Goal: Task Accomplishment & Management: Use online tool/utility

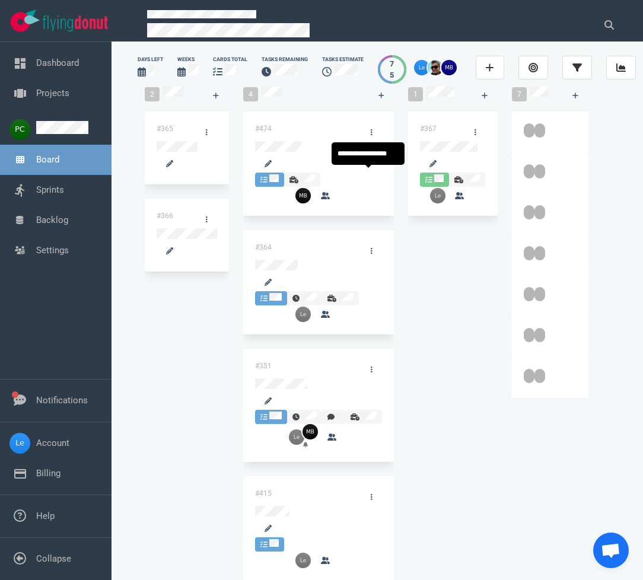
click at [365, 157] on div "#474 #364 #351 #415" at bounding box center [318, 354] width 151 height 484
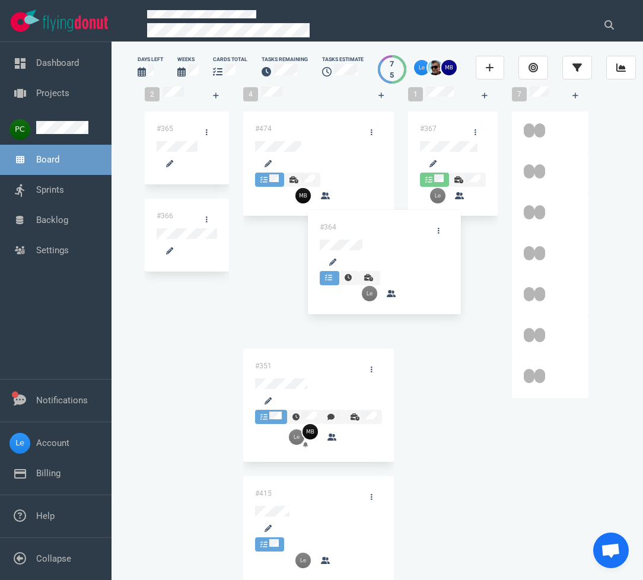
click at [352, 238] on div "#474 #364 #351 #415 #364" at bounding box center [318, 354] width 151 height 484
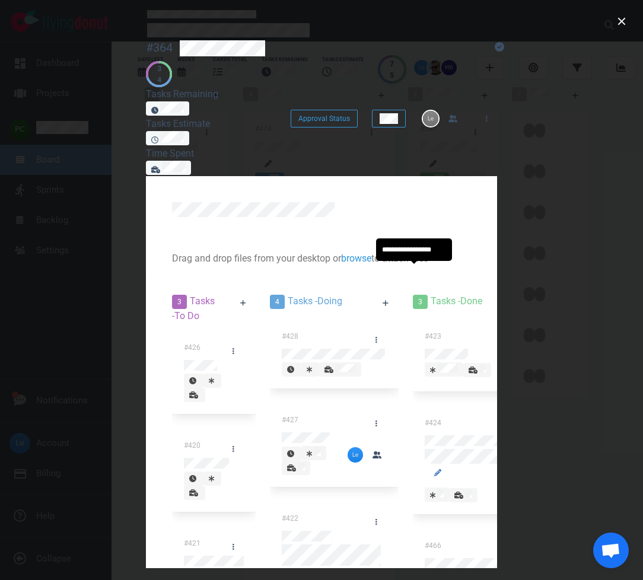
click at [305, 463] on div at bounding box center [296, 468] width 18 height 11
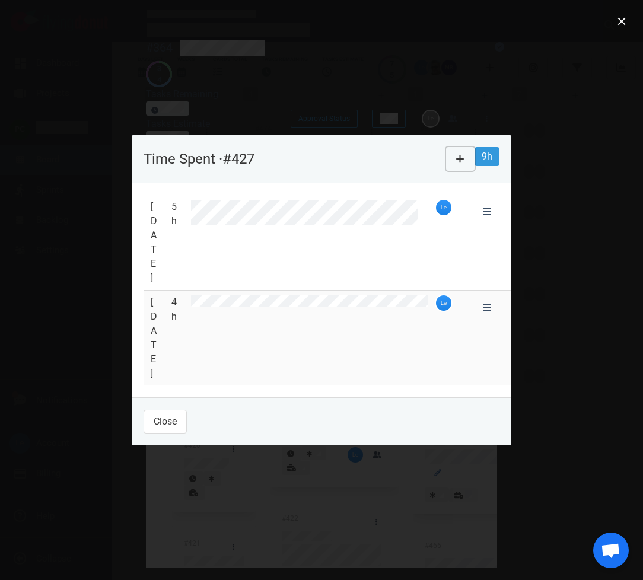
click at [465, 164] on icon at bounding box center [460, 158] width 8 height 9
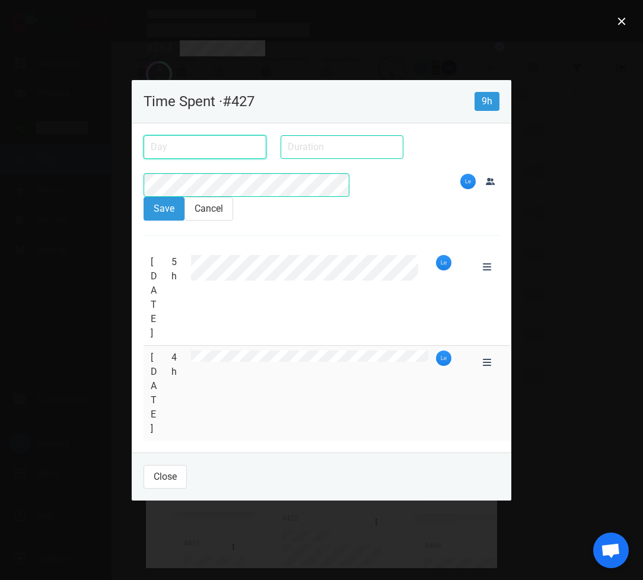
click at [168, 159] on input "text" at bounding box center [205, 147] width 123 height 24
click at [0, 0] on div "23" at bounding box center [0, 0] width 0 height 0
type input "[DATE]"
click at [281, 159] on input "text" at bounding box center [342, 147] width 123 height 24
type input "8h"
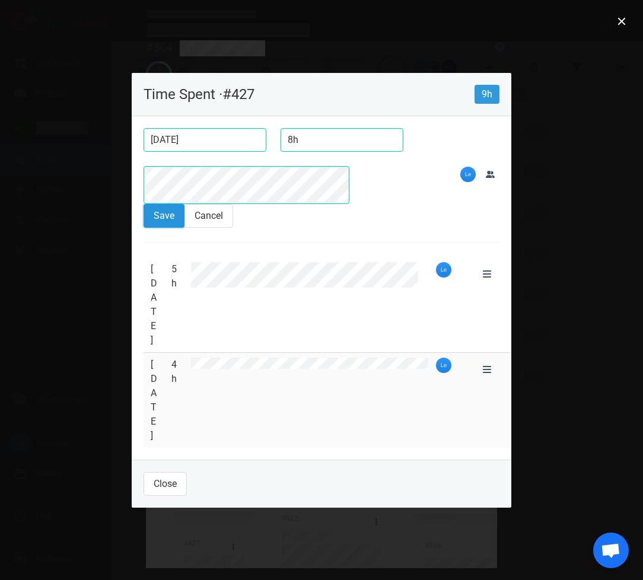
click at [144, 228] on button "Save" at bounding box center [164, 216] width 41 height 24
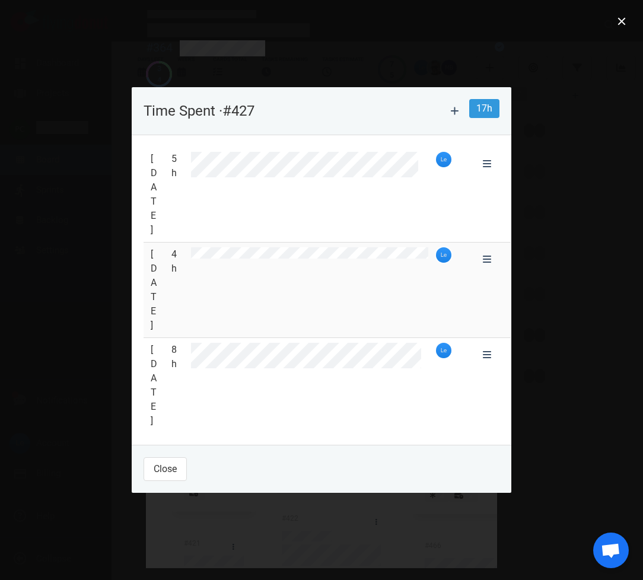
click at [358, 126] on div at bounding box center [321, 290] width 643 height 580
click at [621, 20] on button "close" at bounding box center [621, 21] width 19 height 19
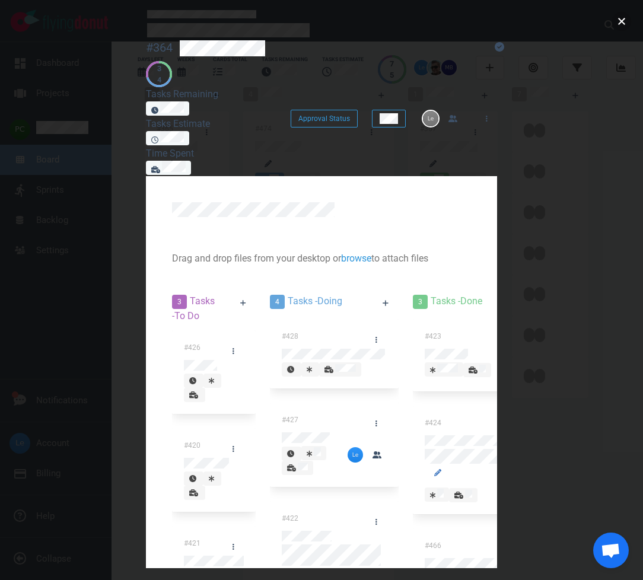
click at [624, 24] on button "close" at bounding box center [621, 21] width 19 height 19
